Goal: Task Accomplishment & Management: Use online tool/utility

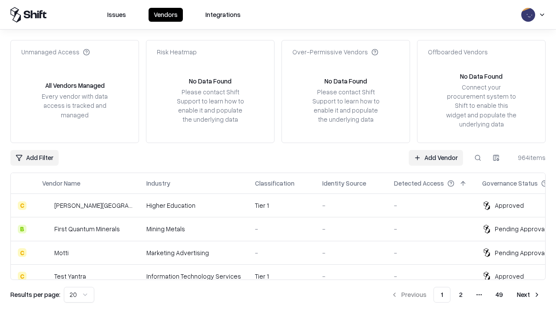
click at [435, 157] on link "Add Vendor" at bounding box center [436, 158] width 54 height 16
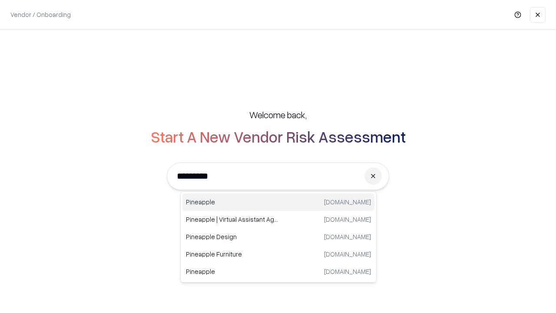
click at [278, 202] on div "Pineapple [DOMAIN_NAME]" at bounding box center [278, 201] width 192 height 17
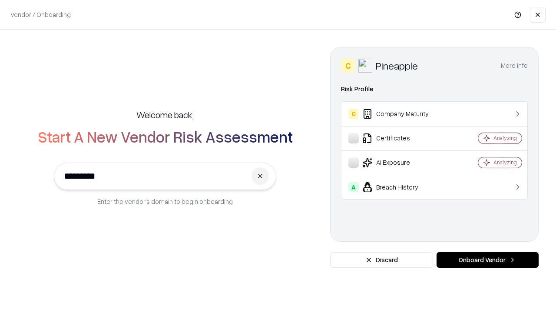
type input "*********"
click at [487, 260] on button "Onboard Vendor" at bounding box center [487, 260] width 102 height 16
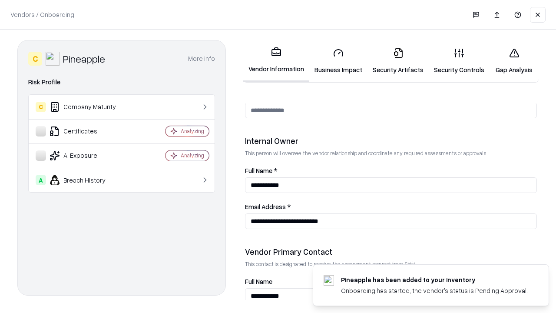
scroll to position [450, 0]
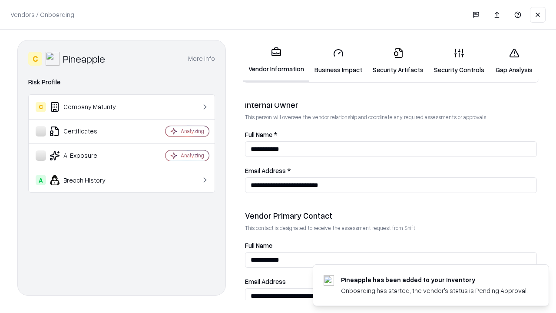
click at [398, 61] on link "Security Artifacts" at bounding box center [397, 61] width 61 height 40
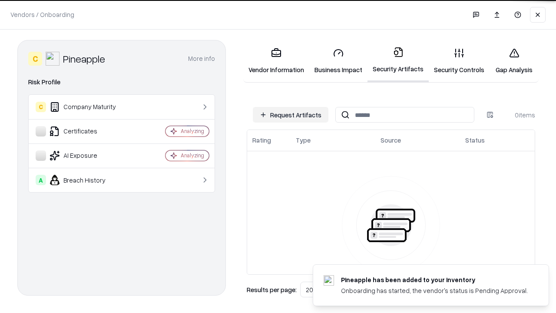
click at [290, 115] on button "Request Artifacts" at bounding box center [291, 115] width 76 height 16
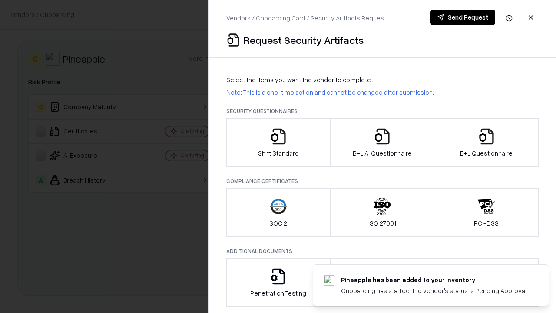
click at [486, 142] on icon "button" at bounding box center [486, 136] width 17 height 17
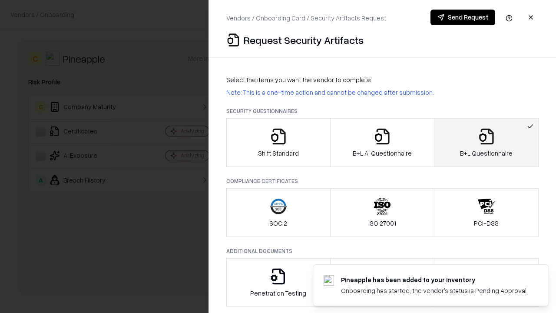
click at [382, 142] on icon "button" at bounding box center [381, 136] width 17 height 17
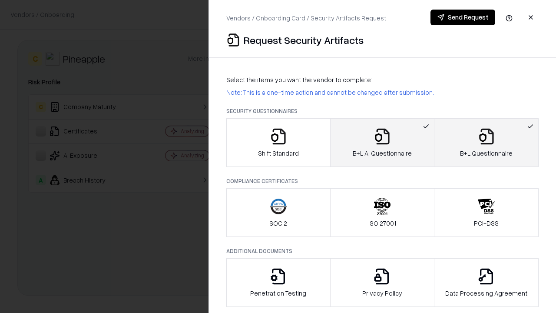
click at [462, 17] on button "Send Request" at bounding box center [462, 18] width 65 height 16
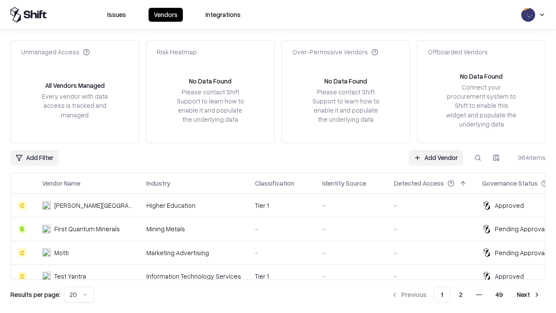
click at [435, 157] on link "Add Vendor" at bounding box center [436, 158] width 54 height 16
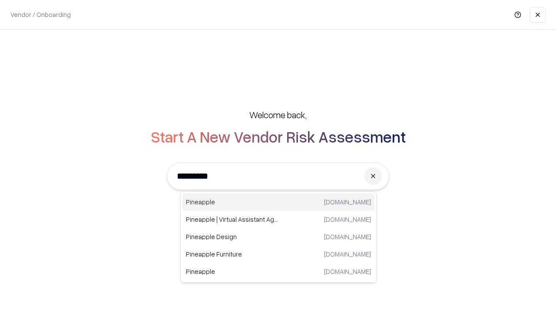
click at [278, 202] on div "Pineapple [DOMAIN_NAME]" at bounding box center [278, 201] width 192 height 17
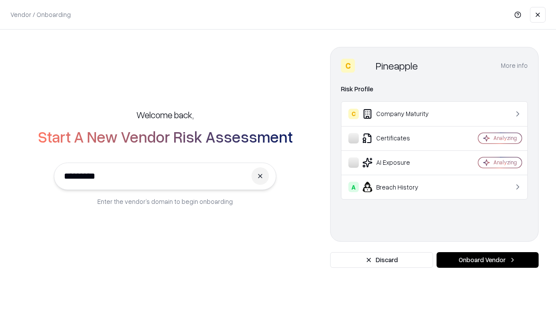
type input "*********"
click at [487, 260] on button "Onboard Vendor" at bounding box center [487, 260] width 102 height 16
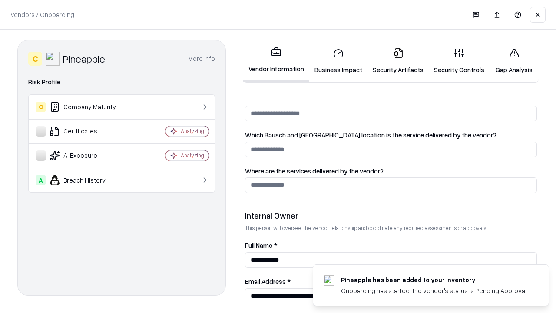
scroll to position [450, 0]
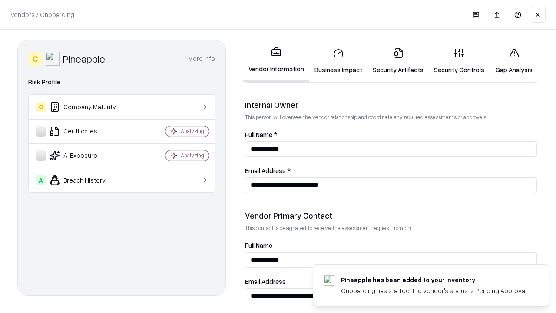
click at [514, 61] on link "Gap Analysis" at bounding box center [513, 61] width 49 height 40
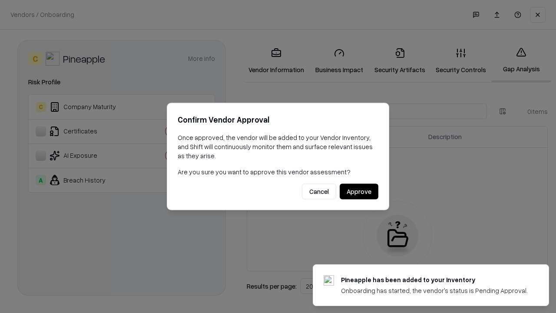
click at [359, 191] on button "Approve" at bounding box center [359, 192] width 39 height 16
